Goal: Transaction & Acquisition: Book appointment/travel/reservation

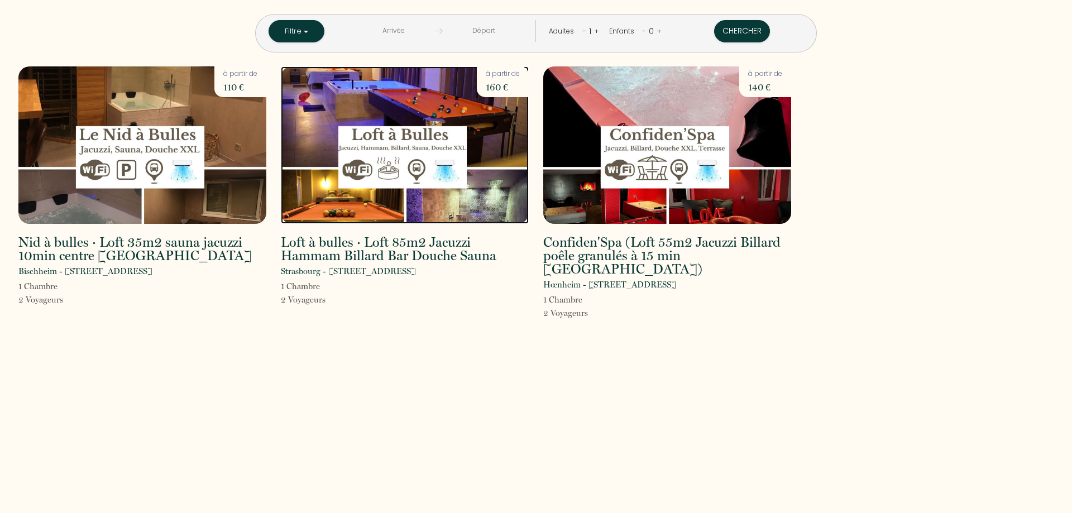
click at [440, 150] on img at bounding box center [405, 144] width 248 height 157
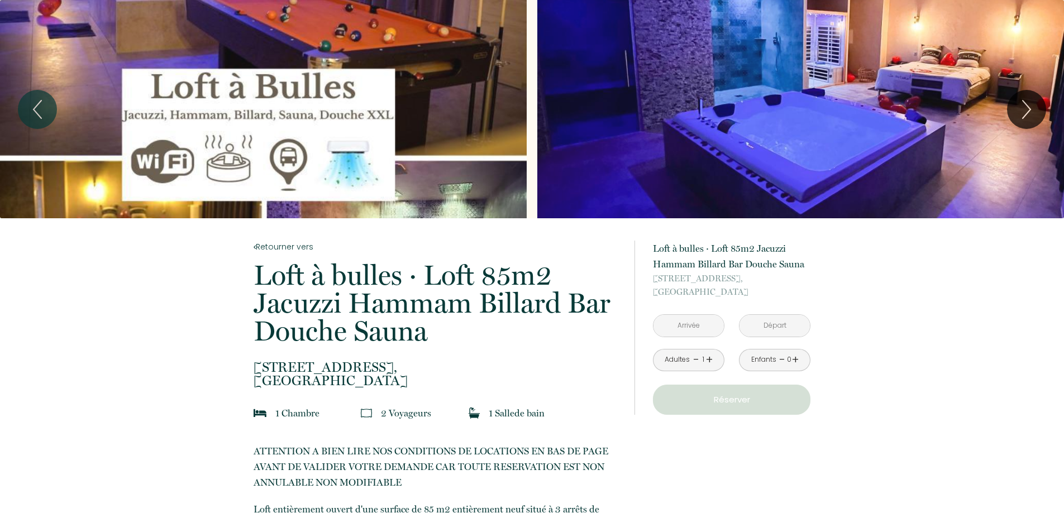
click at [707, 359] on link "+" at bounding box center [709, 359] width 7 height 17
click at [705, 333] on input "text" at bounding box center [688, 326] width 70 height 22
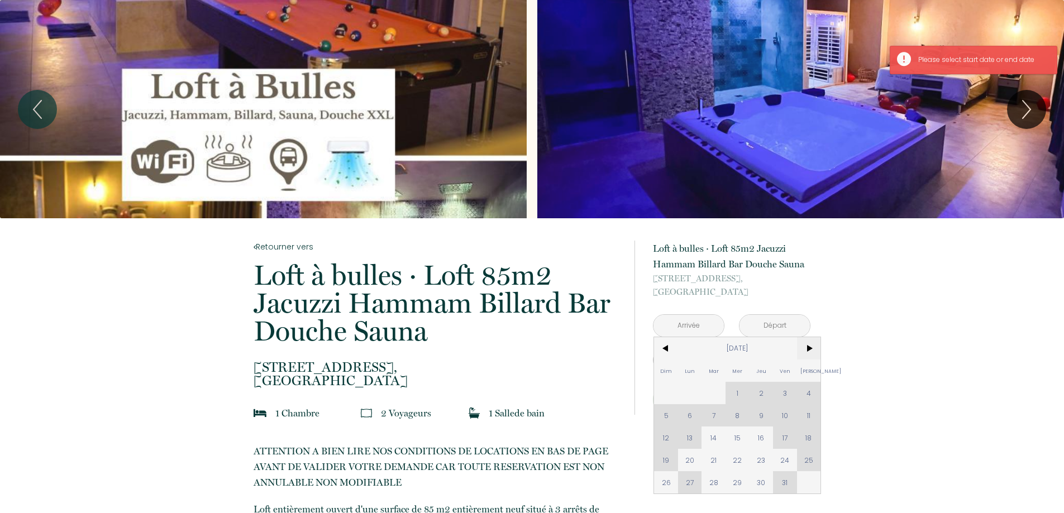
click at [808, 349] on span ">" at bounding box center [809, 348] width 24 height 22
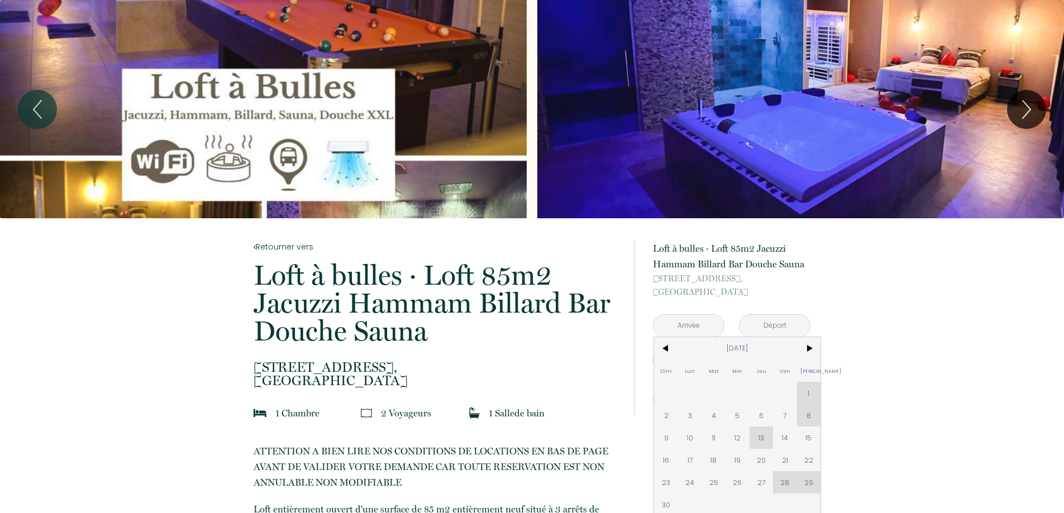
click at [811, 418] on div "Dim Lun Mar Mer Jeu Ven Sam 1 2 3 4 5 6 7 8 9 10 11 12 13 14 15 16 17 18 19 20 …" at bounding box center [737, 426] width 166 height 179
